Goal: Information Seeking & Learning: Find contact information

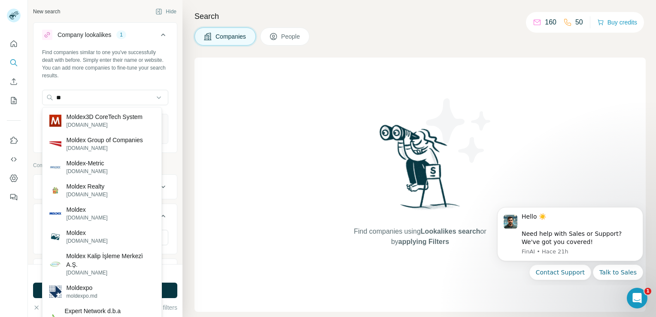
type input "*"
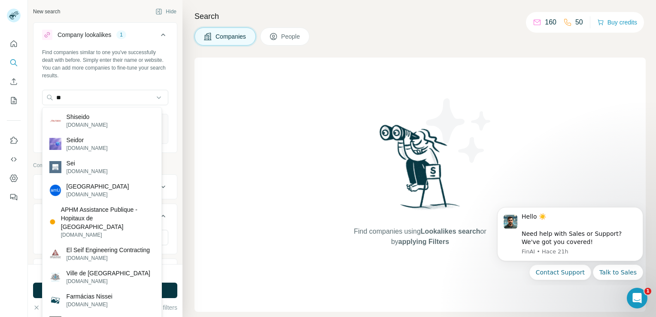
type input "*"
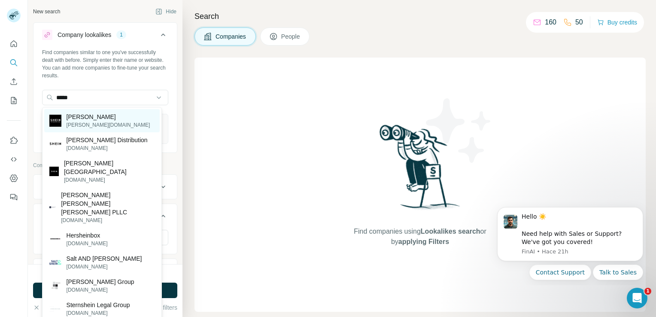
type input "*****"
click at [78, 119] on p "Shein" at bounding box center [109, 117] width 84 height 9
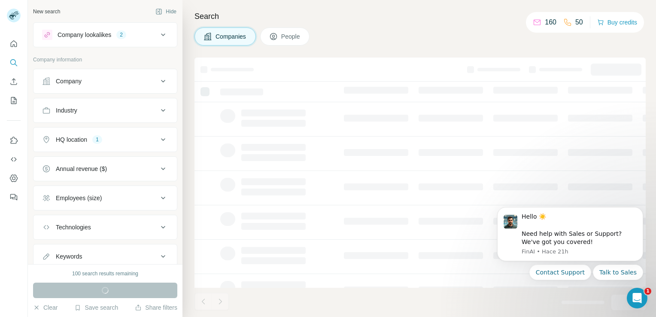
click at [158, 36] on icon at bounding box center [163, 35] width 10 height 10
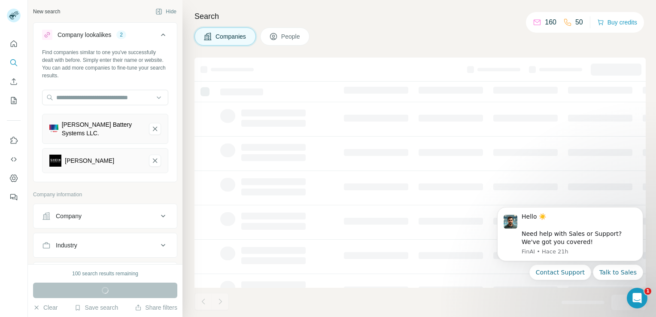
click at [116, 161] on div "Shein" at bounding box center [95, 161] width 93 height 12
click at [151, 125] on icon "Robert Bosch Battery Systems LLC.-remove-button" at bounding box center [155, 129] width 8 height 9
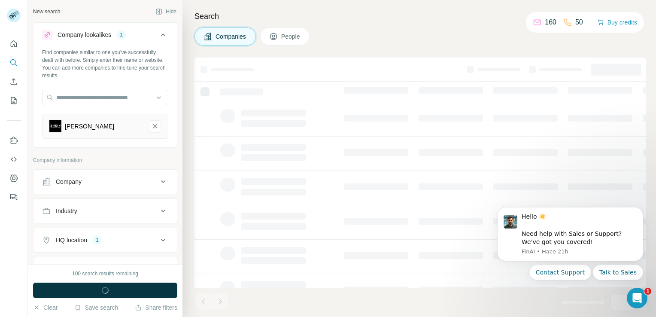
click at [161, 182] on icon at bounding box center [163, 181] width 10 height 10
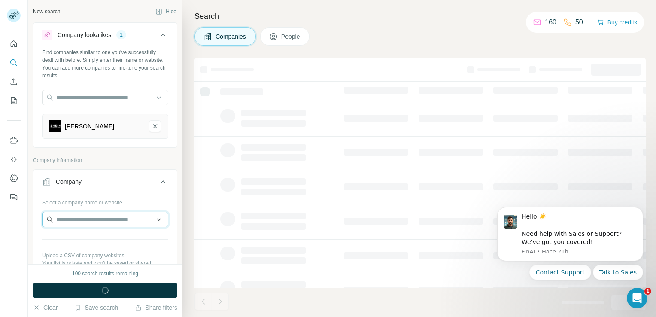
click at [110, 216] on input "text" at bounding box center [105, 219] width 126 height 15
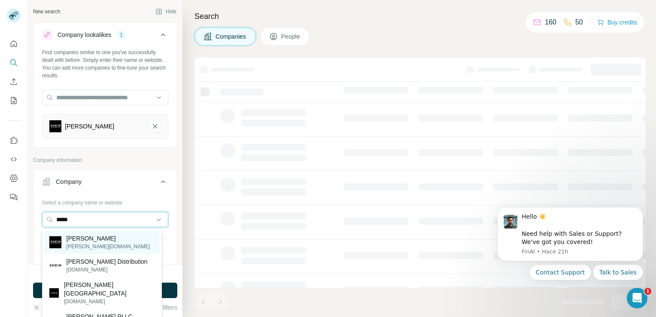
type input "*****"
click at [87, 243] on p "[PERSON_NAME][DOMAIN_NAME]" at bounding box center [109, 247] width 84 height 8
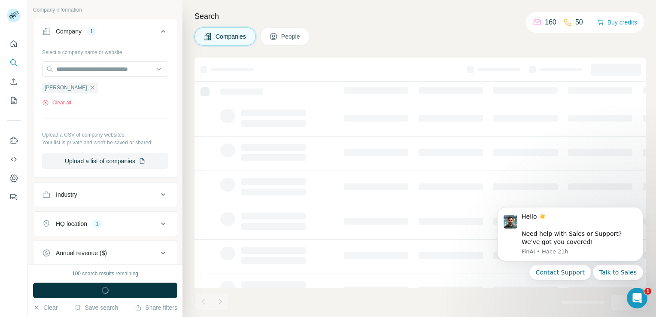
scroll to position [172, 0]
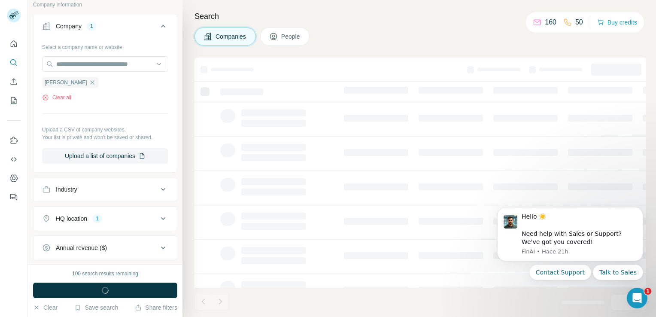
click at [158, 219] on icon at bounding box center [163, 218] width 10 height 10
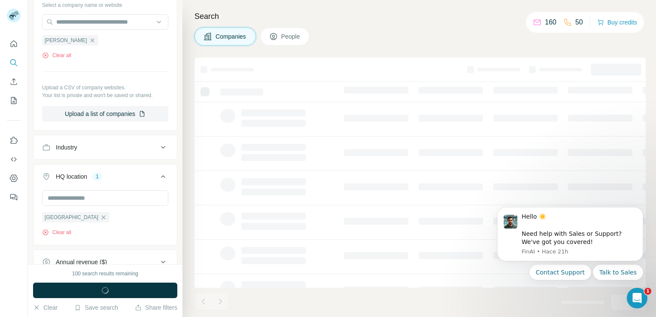
scroll to position [223, 0]
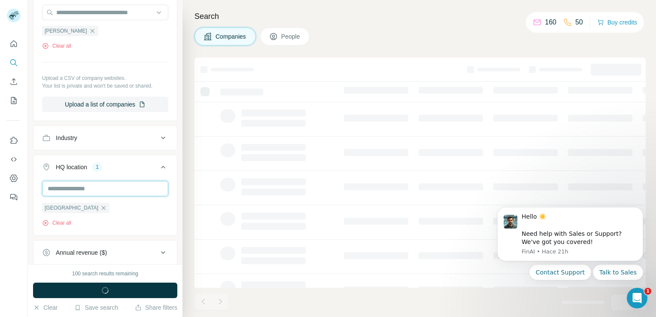
click at [91, 192] on input "text" at bounding box center [105, 188] width 126 height 15
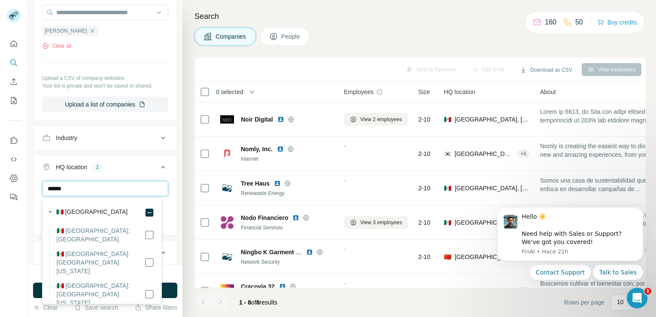
type input "******"
click at [76, 211] on label "🇲🇽 Mexico" at bounding box center [92, 212] width 72 height 10
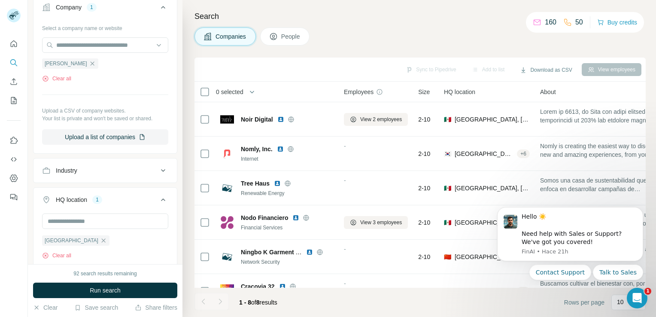
scroll to position [180, 0]
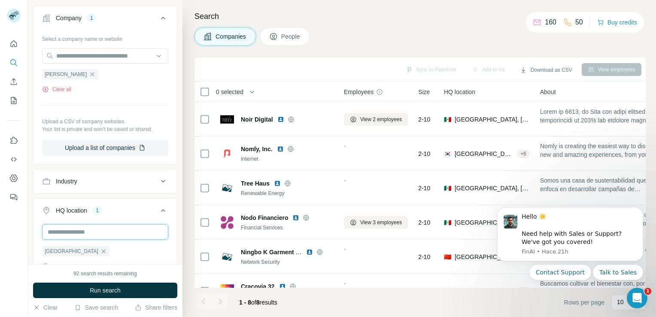
click at [88, 230] on input "text" at bounding box center [105, 231] width 126 height 15
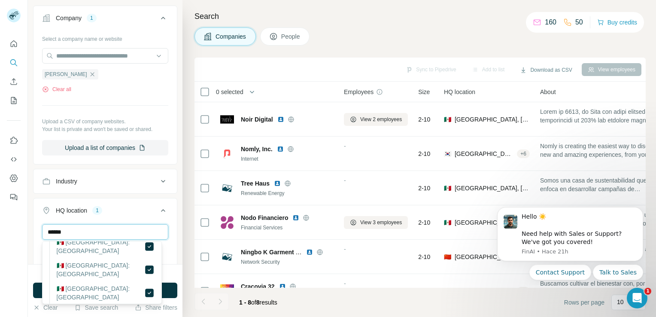
scroll to position [240, 0]
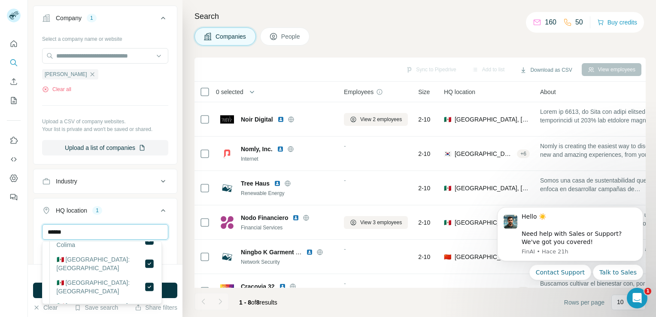
type input "******"
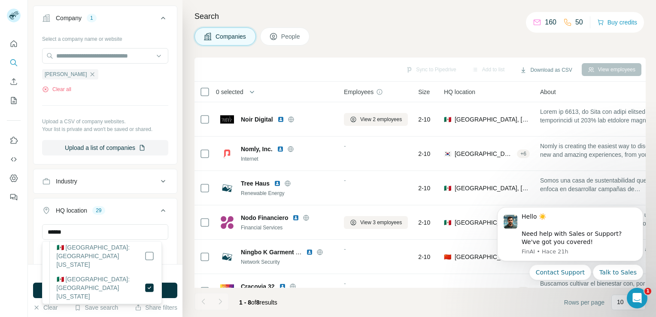
scroll to position [52, 0]
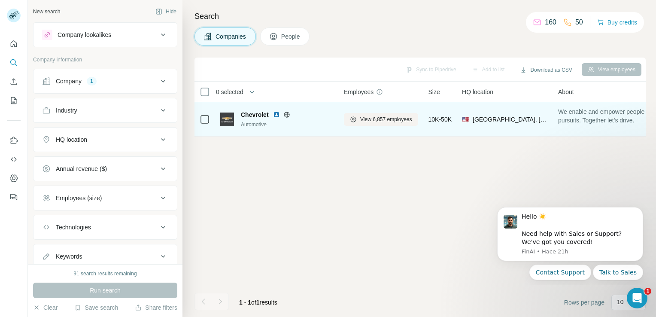
click at [500, 121] on span "United States, Detroit" at bounding box center [510, 119] width 75 height 9
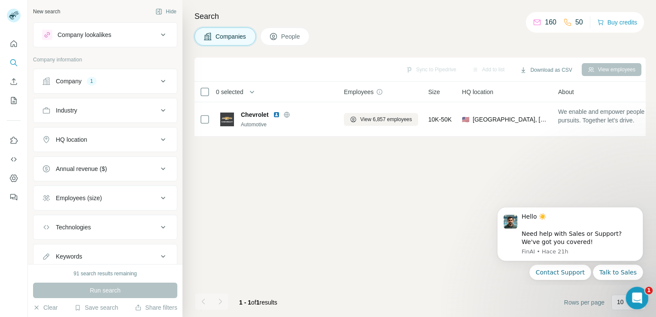
click at [634, 292] on icon "Abrir Intercom Messenger" at bounding box center [636, 297] width 14 height 14
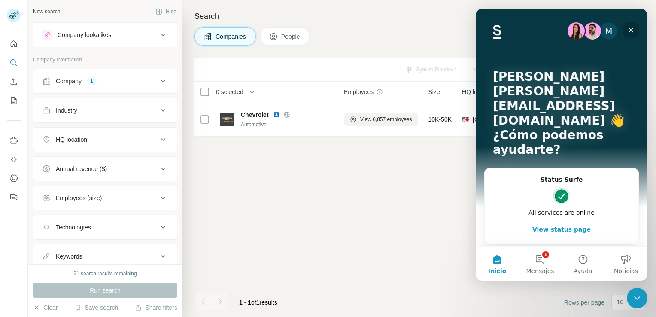
click at [630, 30] on icon "Cerrar" at bounding box center [631, 30] width 5 height 5
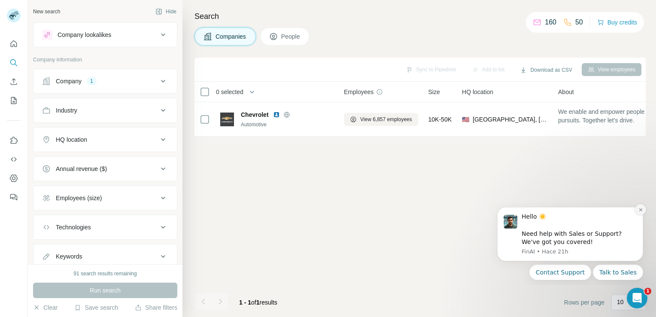
click at [641, 211] on icon "Dismiss notification" at bounding box center [641, 209] width 5 height 5
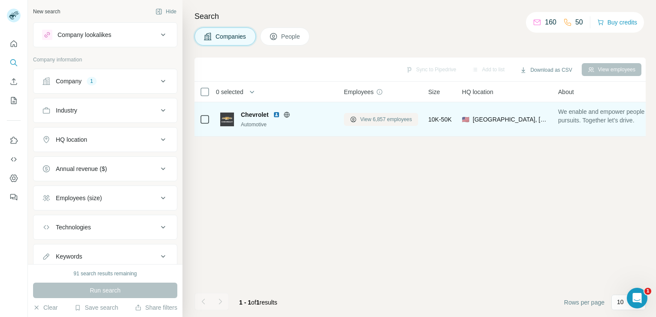
click at [373, 120] on span "View 6,857 employees" at bounding box center [386, 120] width 52 height 8
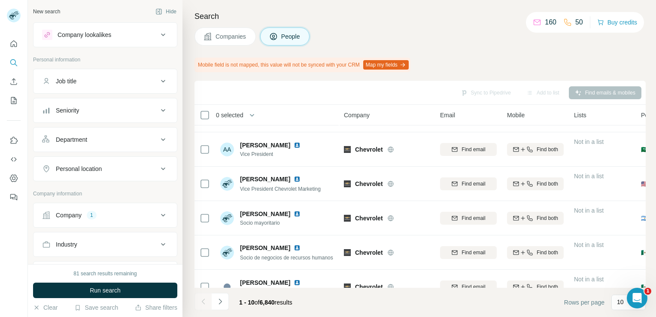
scroll to position [185, 0]
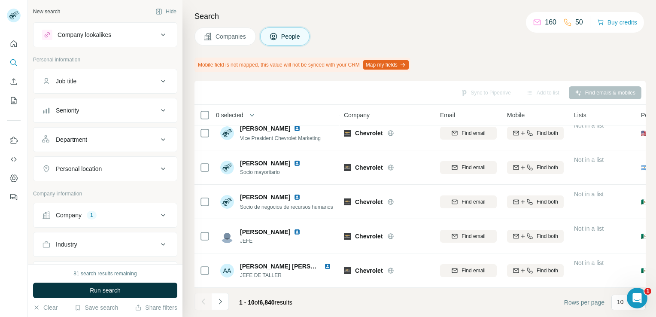
click at [158, 140] on icon at bounding box center [163, 139] width 10 height 10
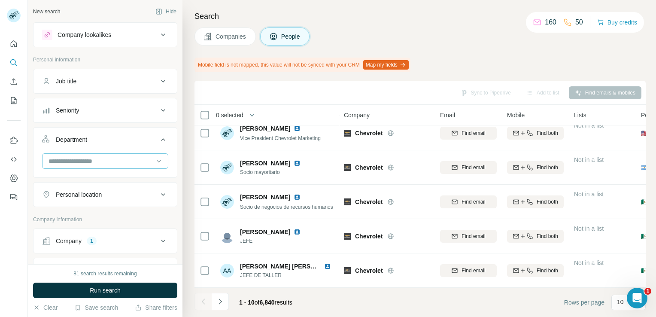
click at [143, 159] on input at bounding box center [101, 160] width 106 height 9
type input "*"
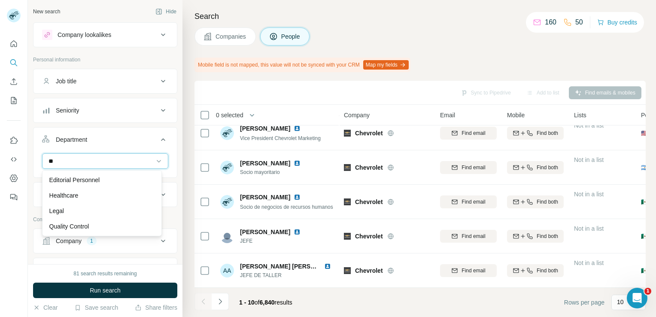
type input "*"
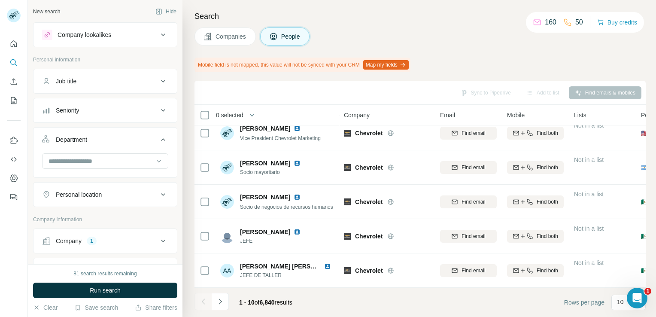
click at [379, 28] on div "Companies People" at bounding box center [420, 36] width 451 height 18
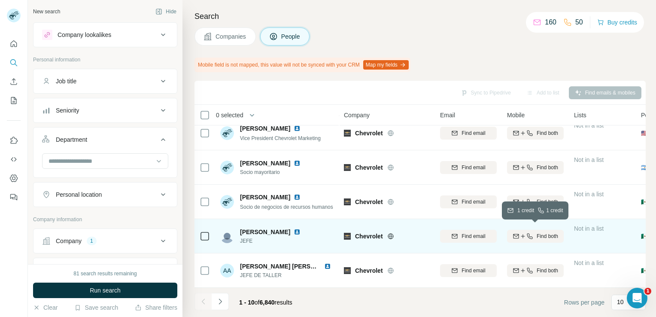
click at [540, 233] on span "Find both" at bounding box center [547, 236] width 21 height 8
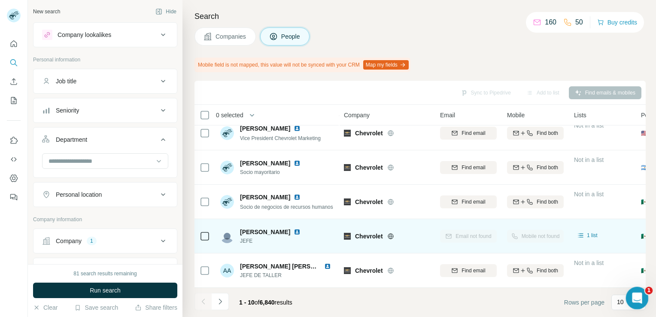
click at [639, 297] on icon "Abrir Intercom Messenger" at bounding box center [636, 297] width 14 height 14
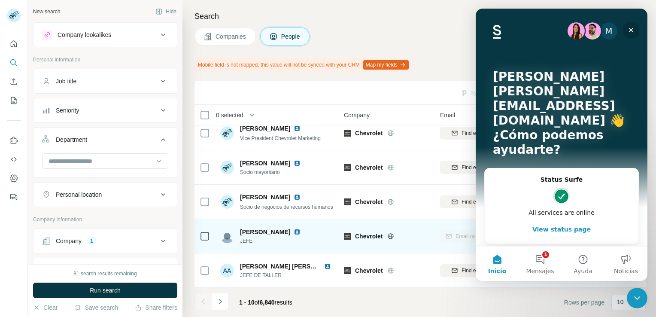
click at [632, 31] on icon "Cerrar" at bounding box center [631, 30] width 7 height 7
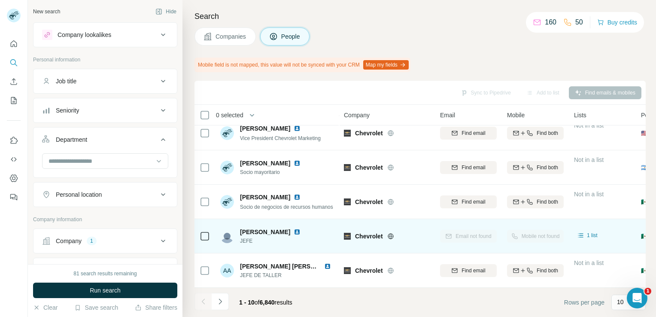
click at [548, 227] on div "Mobile not found" at bounding box center [535, 236] width 57 height 24
click at [539, 233] on div "Mobile not found" at bounding box center [535, 236] width 57 height 24
click at [458, 234] on div "Email not found" at bounding box center [468, 236] width 57 height 24
click at [448, 231] on div "Email not found" at bounding box center [468, 236] width 57 height 24
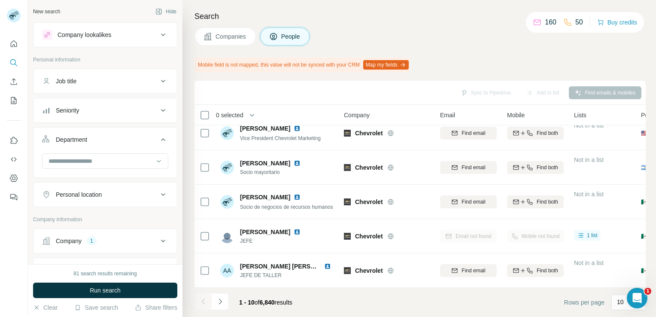
click at [142, 37] on div "Company lookalikes" at bounding box center [100, 35] width 116 height 10
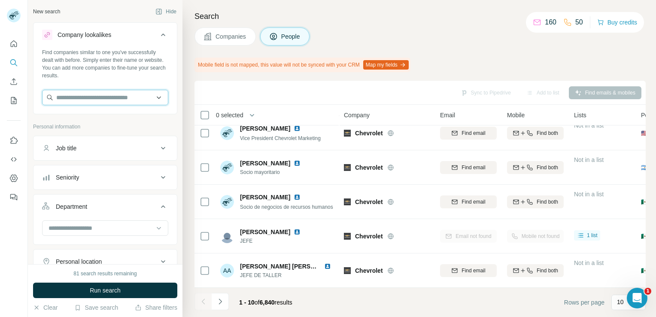
click at [131, 93] on input "text" at bounding box center [105, 97] width 126 height 15
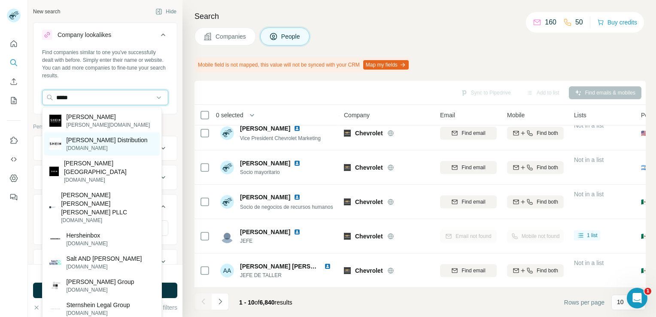
type input "*****"
click at [105, 146] on p "[DOMAIN_NAME]" at bounding box center [107, 148] width 81 height 8
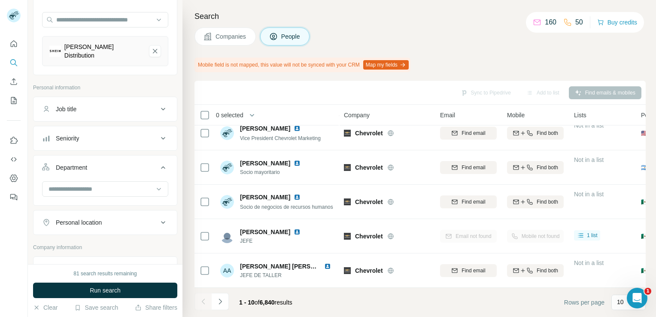
scroll to position [86, 0]
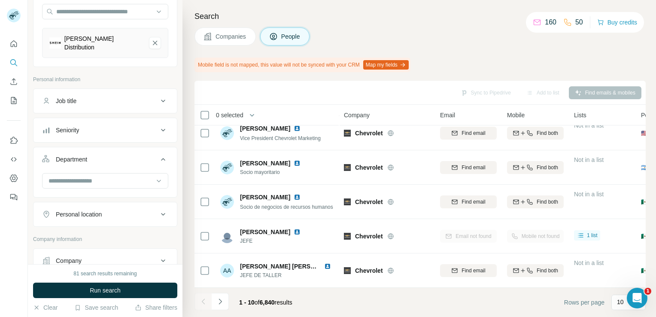
click at [161, 213] on icon at bounding box center [163, 214] width 4 height 3
click at [135, 228] on input "text" at bounding box center [105, 235] width 126 height 15
type input "******"
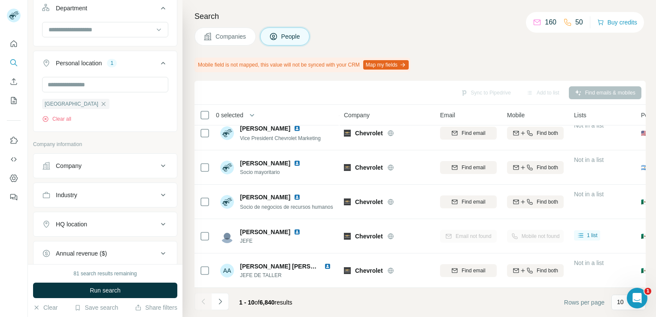
scroll to position [240, 0]
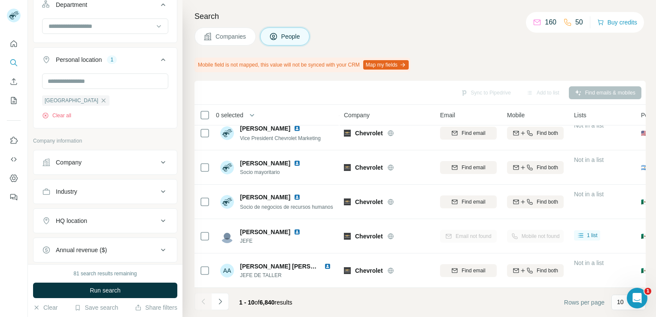
click at [160, 216] on icon at bounding box center [163, 221] width 10 height 10
click at [141, 234] on input "text" at bounding box center [105, 241] width 126 height 15
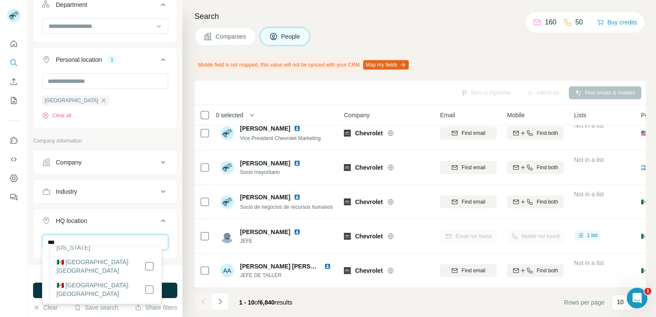
scroll to position [120, 0]
type input "***"
click at [110, 310] on label "🇲🇽 Mexico: Mexico City" at bounding box center [101, 318] width 88 height 17
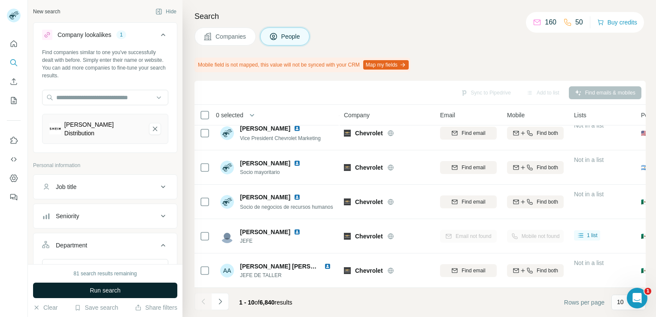
click at [121, 287] on button "Run search" at bounding box center [105, 290] width 144 height 15
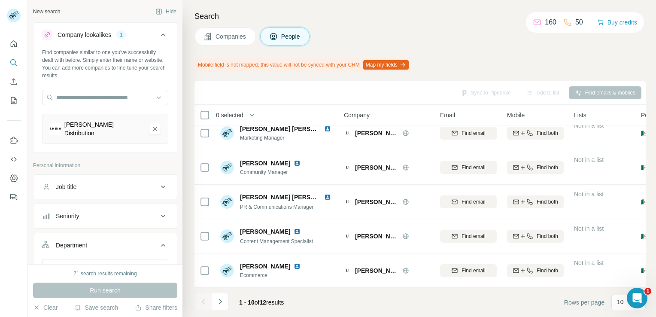
scroll to position [185, 0]
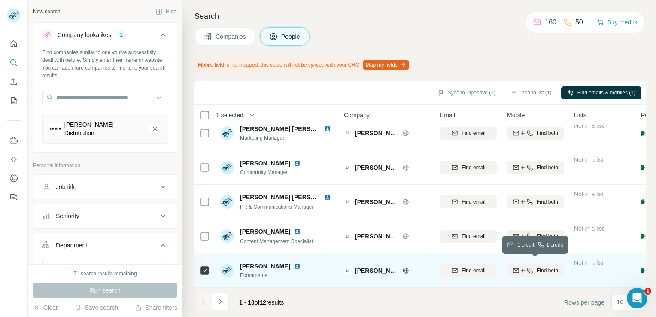
click at [543, 268] on span "Find both" at bounding box center [547, 271] width 21 height 8
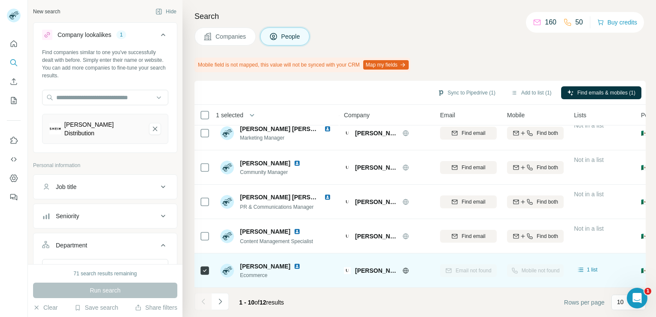
click at [535, 265] on div "Mobile not found" at bounding box center [535, 271] width 57 height 24
click at [593, 267] on span "1 list" at bounding box center [592, 270] width 11 height 8
click at [582, 267] on icon at bounding box center [581, 269] width 9 height 9
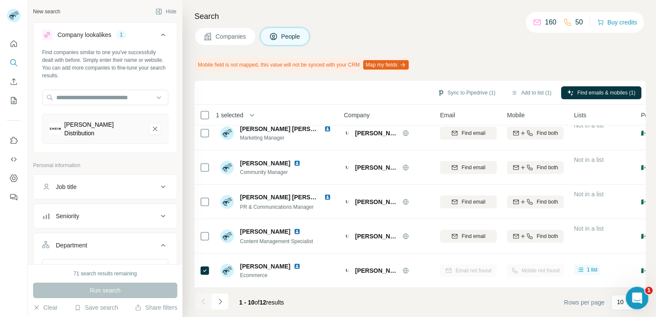
click at [637, 293] on icon "Abrir Intercom Messenger" at bounding box center [636, 297] width 14 height 14
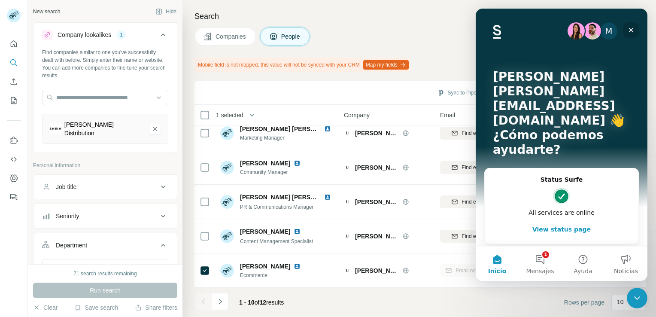
click at [633, 28] on icon "Cerrar" at bounding box center [631, 30] width 5 height 5
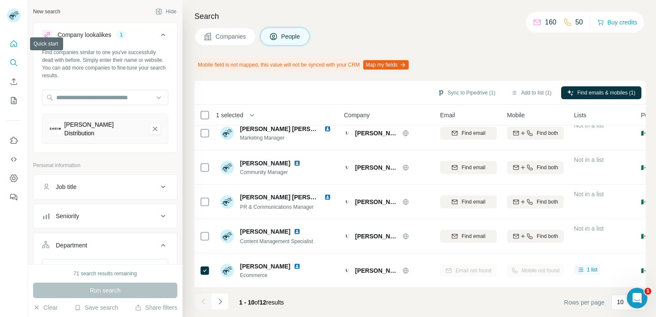
click at [14, 42] on icon "Quick start" at bounding box center [13, 44] width 9 height 9
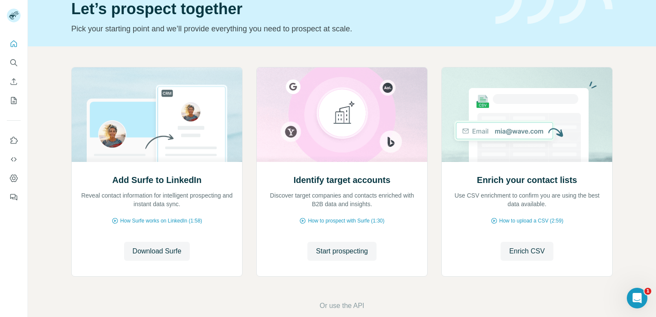
scroll to position [54, 0]
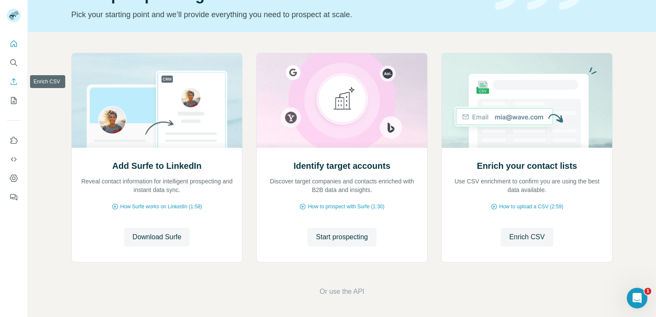
click at [12, 83] on icon "Enrich CSV" at bounding box center [13, 81] width 9 height 9
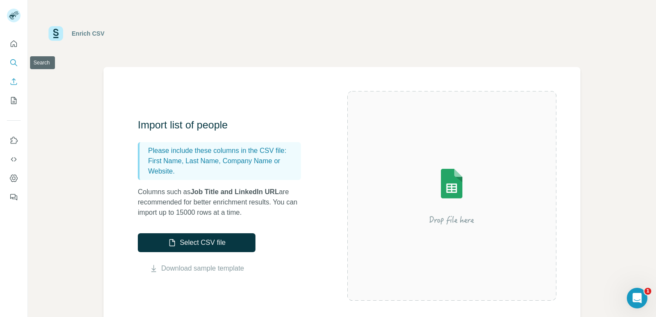
click at [13, 64] on icon "Search" at bounding box center [13, 62] width 6 height 6
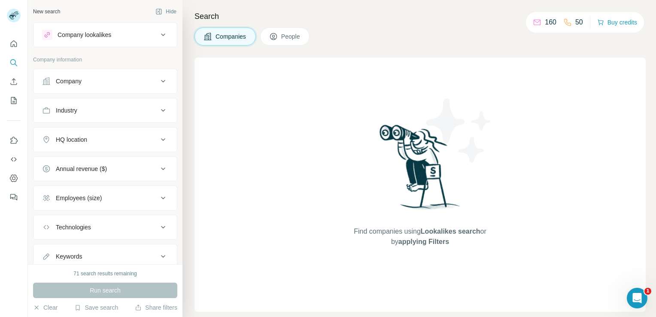
click at [158, 34] on icon at bounding box center [163, 35] width 10 height 10
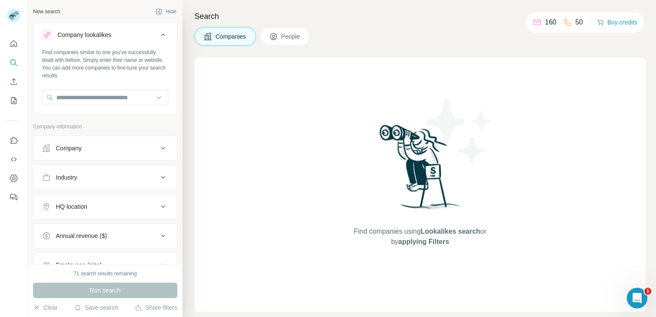
click at [158, 33] on icon at bounding box center [163, 35] width 10 height 10
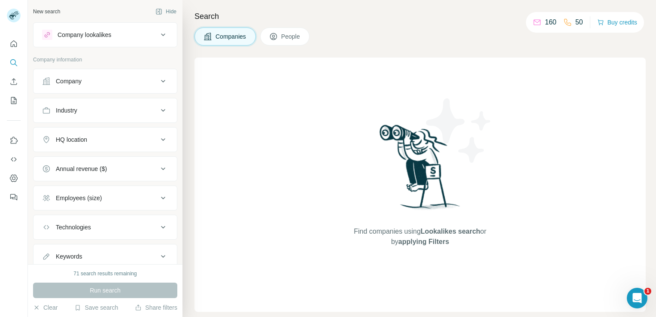
click at [158, 81] on icon at bounding box center [163, 81] width 10 height 10
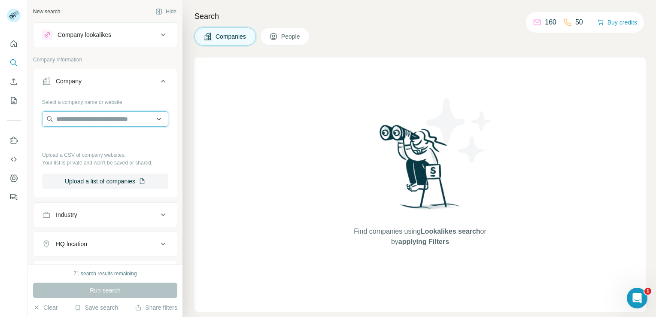
click at [119, 119] on input "text" at bounding box center [105, 118] width 126 height 15
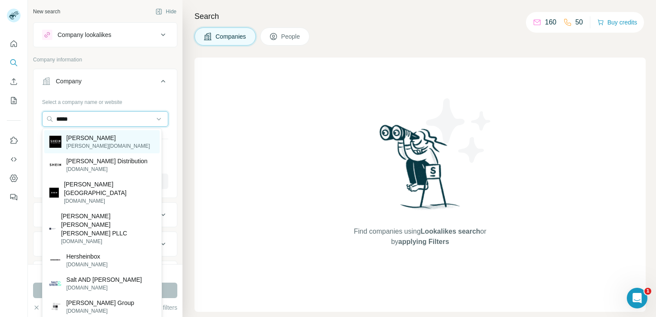
type input "*****"
click at [74, 146] on p "[PERSON_NAME][DOMAIN_NAME]" at bounding box center [109, 146] width 84 height 8
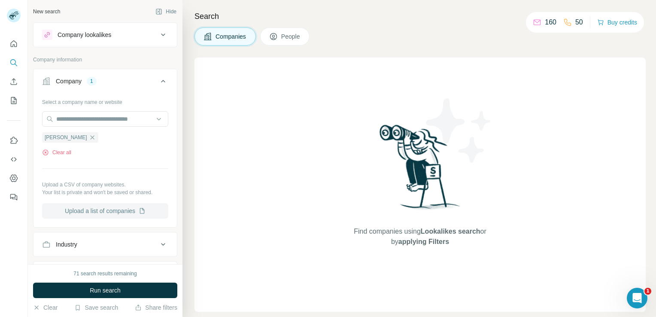
click at [86, 214] on button "Upload a list of companies" at bounding box center [105, 210] width 126 height 15
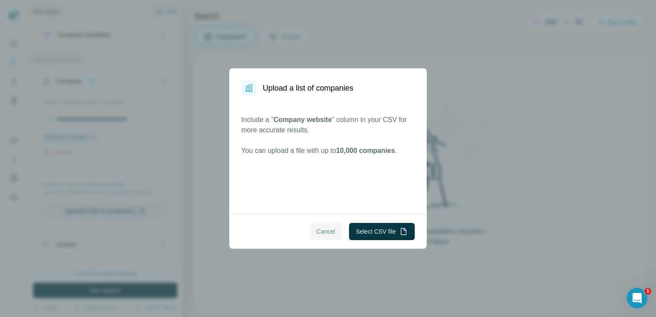
click at [326, 226] on button "Cancel" at bounding box center [326, 231] width 33 height 17
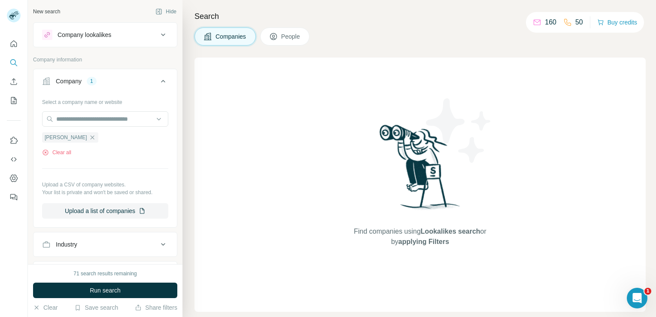
click at [158, 243] on icon at bounding box center [163, 244] width 10 height 10
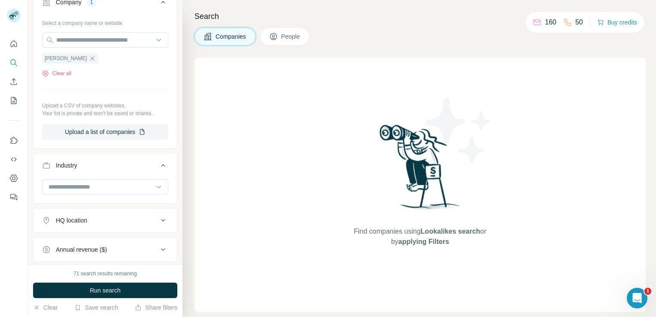
scroll to position [86, 0]
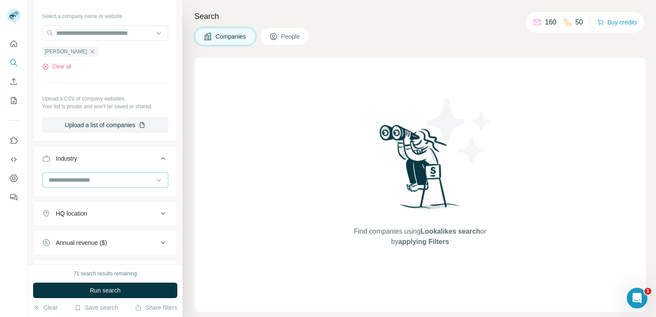
click at [95, 179] on input at bounding box center [101, 179] width 106 height 9
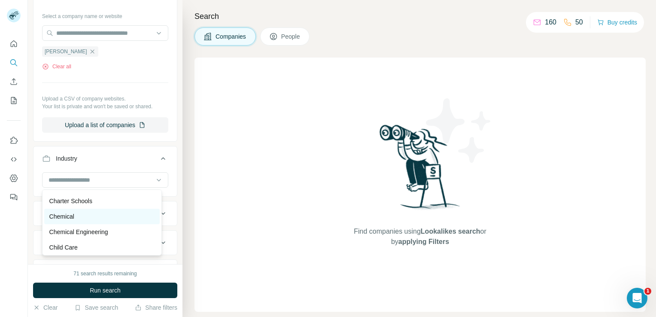
click at [81, 221] on div "Chemical" at bounding box center [101, 216] width 105 height 9
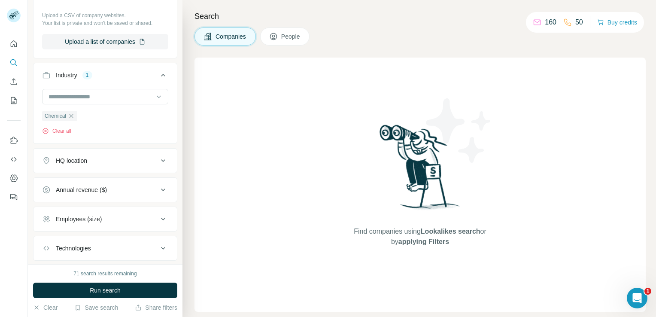
scroll to position [172, 0]
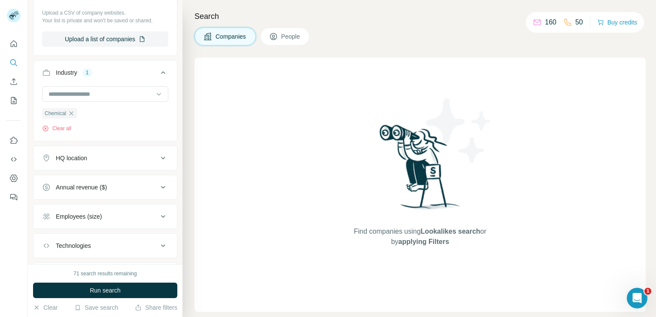
click at [158, 160] on icon at bounding box center [163, 158] width 10 height 10
click at [140, 179] on input "text" at bounding box center [105, 179] width 126 height 15
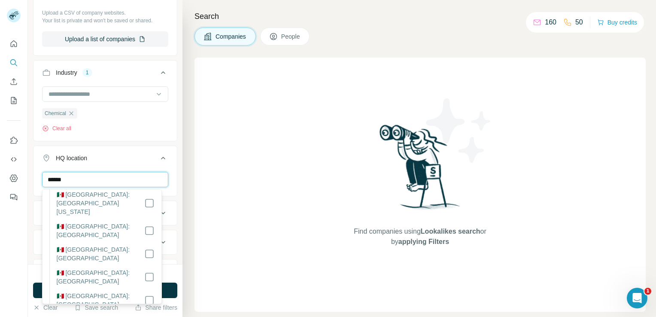
scroll to position [86, 0]
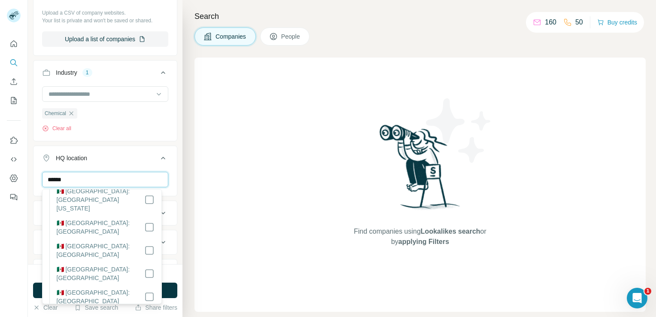
type input "******"
click at [107, 288] on label "🇲🇽 Mexico: Mexico City" at bounding box center [101, 296] width 88 height 17
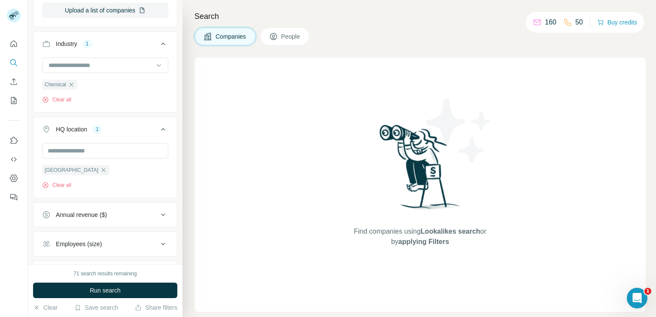
scroll to position [206, 0]
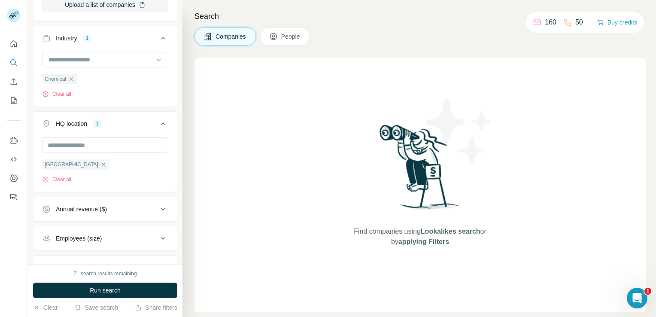
click at [158, 212] on icon at bounding box center [163, 209] width 10 height 10
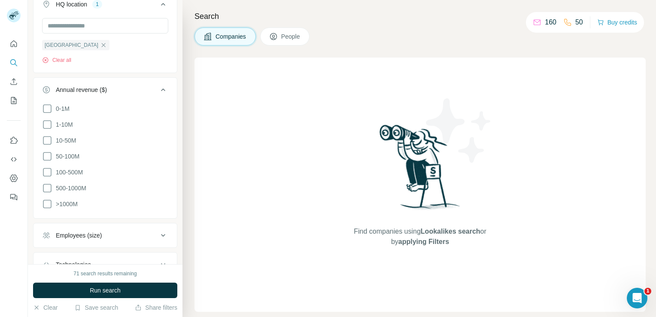
scroll to position [326, 0]
click at [146, 288] on button "Run search" at bounding box center [105, 290] width 144 height 15
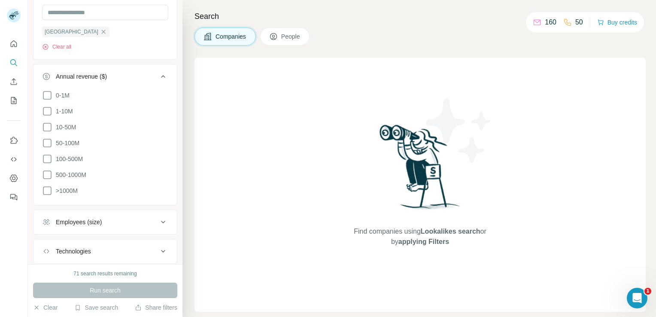
scroll to position [344, 0]
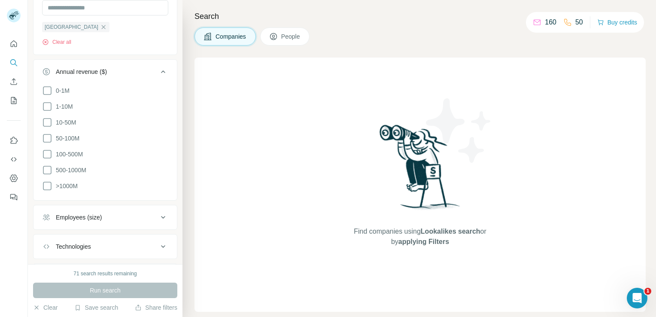
click at [158, 75] on icon at bounding box center [163, 72] width 10 height 10
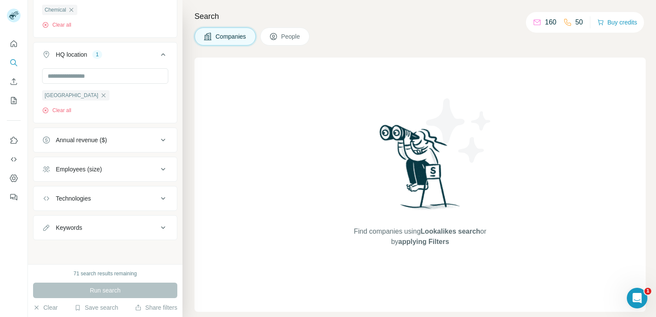
scroll to position [274, 0]
click at [99, 293] on div "Run search" at bounding box center [105, 290] width 144 height 15
click at [283, 37] on span "People" at bounding box center [291, 36] width 20 height 9
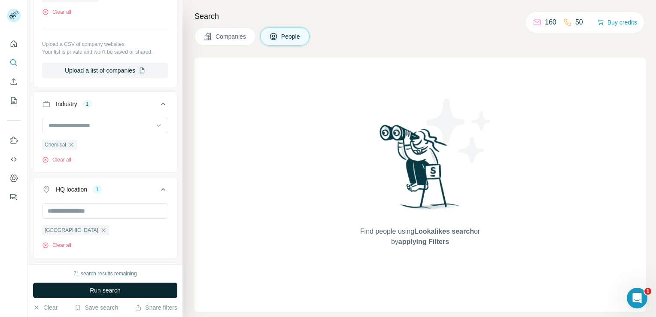
click at [122, 293] on button "Run search" at bounding box center [105, 290] width 144 height 15
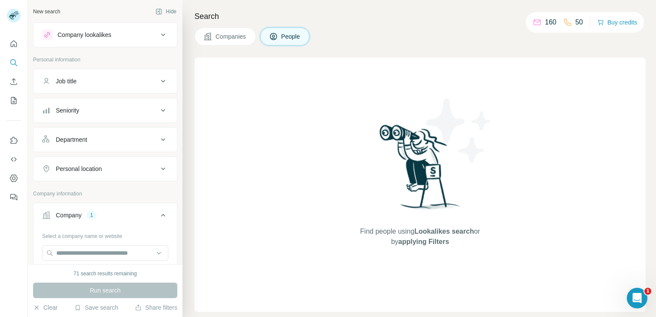
click at [158, 39] on icon at bounding box center [163, 35] width 10 height 10
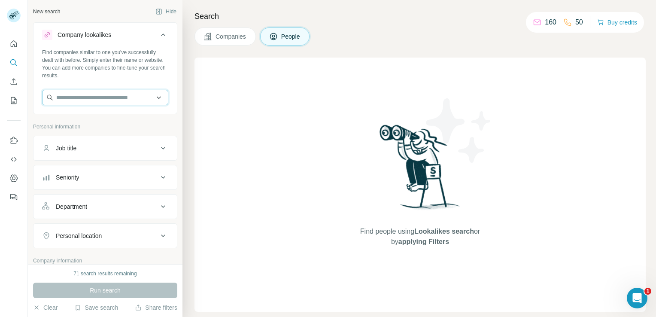
click at [121, 95] on input "text" at bounding box center [105, 97] width 126 height 15
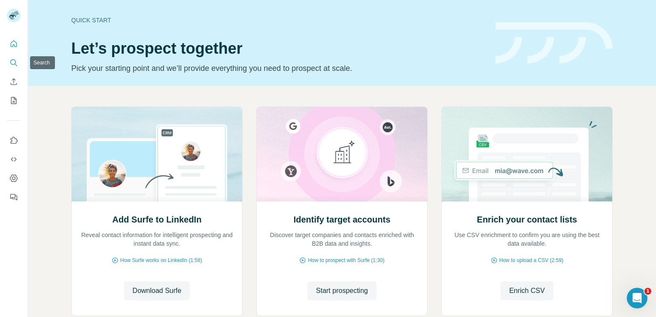
click at [14, 63] on icon "Search" at bounding box center [13, 62] width 9 height 9
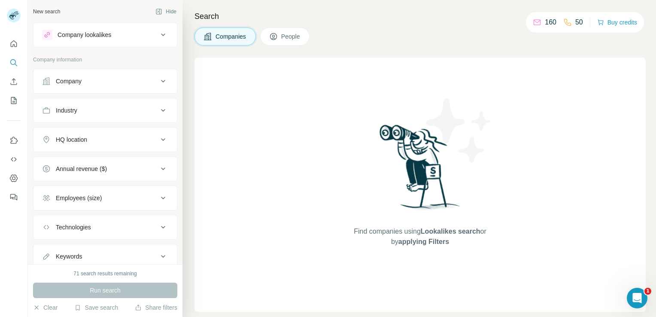
click at [158, 34] on icon at bounding box center [163, 35] width 10 height 10
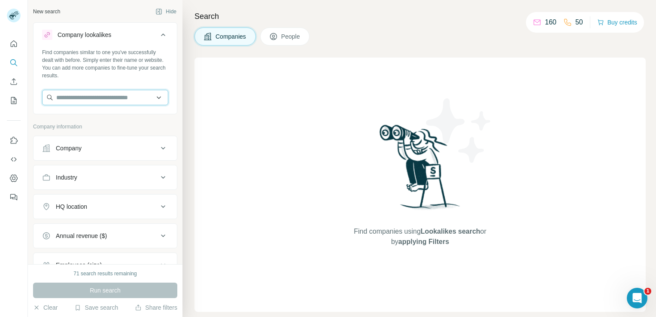
click at [125, 93] on input "text" at bounding box center [105, 97] width 126 height 15
type input "*****"
